Goal: Book appointment/travel/reservation

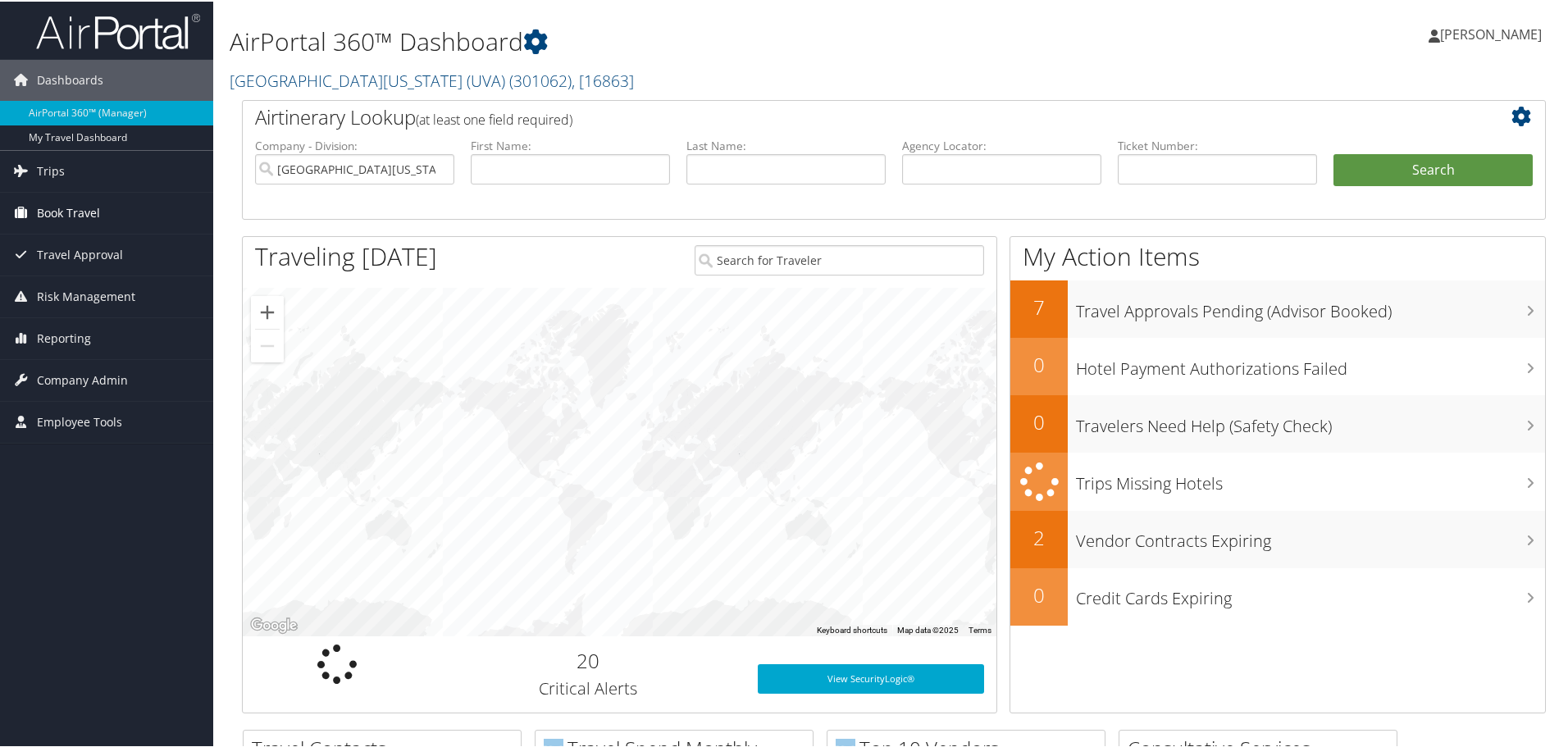
drag, startPoint x: 75, startPoint y: 223, endPoint x: 81, endPoint y: 228, distance: 7.8
click at [75, 223] on span "Book Travel" at bounding box center [67, 212] width 63 height 41
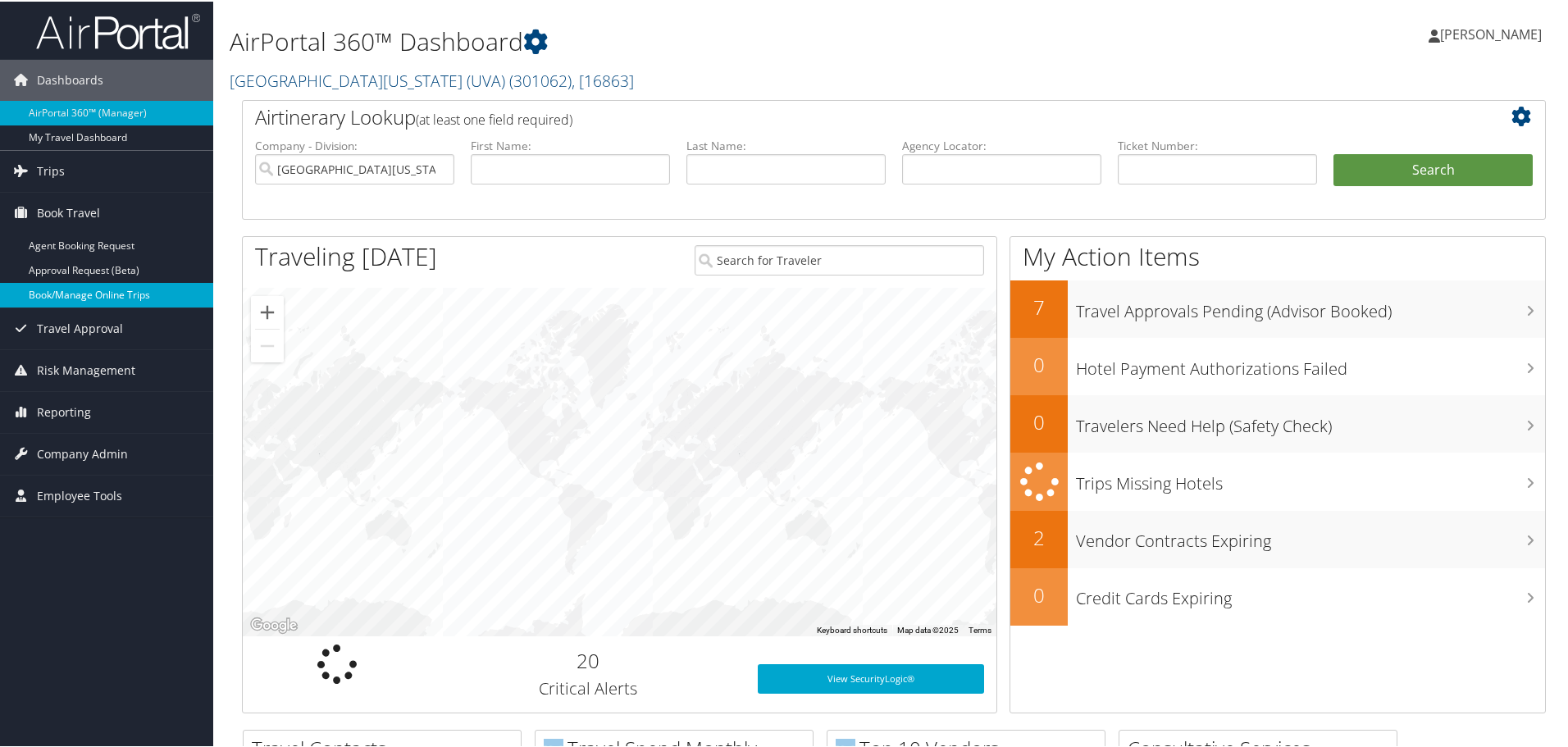
click at [120, 288] on link "Book/Manage Online Trips" at bounding box center [107, 293] width 213 height 24
